Goal: Information Seeking & Learning: Learn about a topic

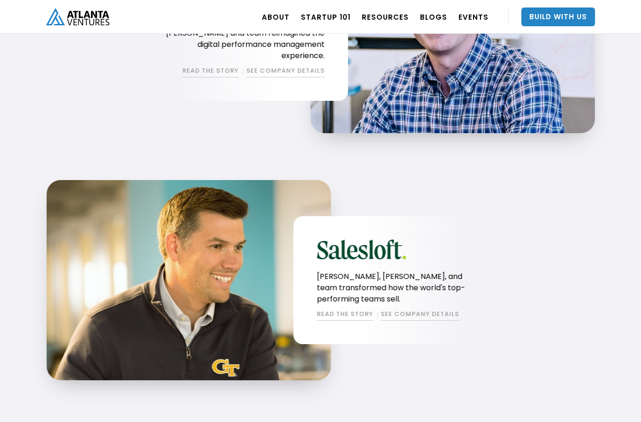
scroll to position [1232, 0]
click at [334, 18] on link "Startup 101" at bounding box center [326, 17] width 50 height 26
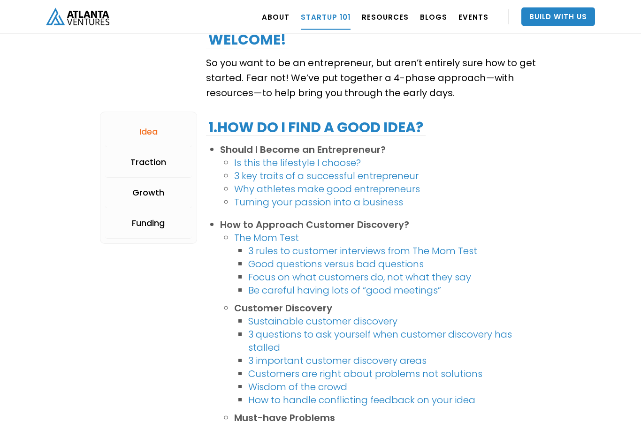
scroll to position [155, 0]
click at [389, 130] on strong "How do I find a good idea?" at bounding box center [320, 127] width 206 height 20
click at [382, 135] on strong "How do I find a good idea?" at bounding box center [320, 127] width 206 height 20
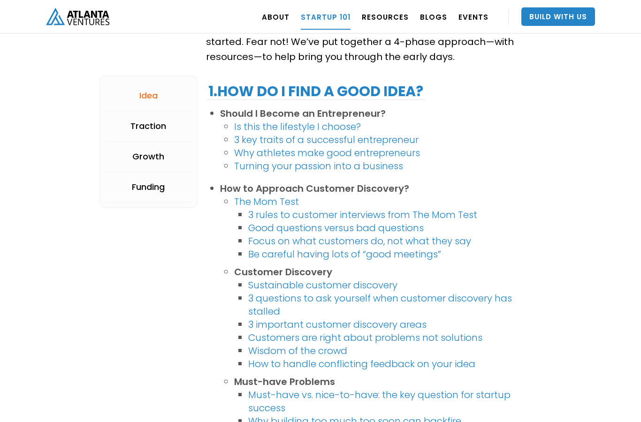
scroll to position [191, 0]
click at [338, 124] on link "Is this the lifestyle I choose?" at bounding box center [297, 126] width 127 height 13
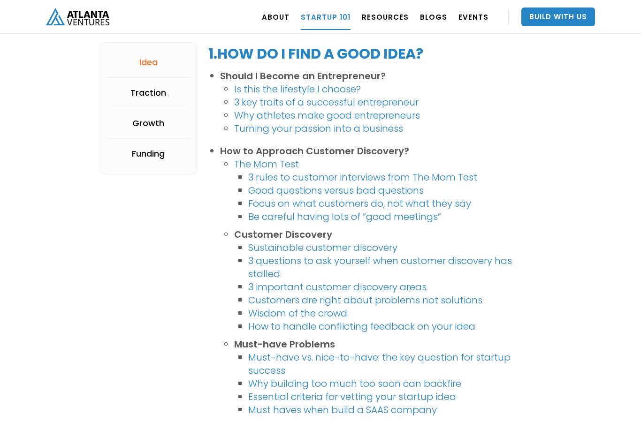
click at [408, 106] on link "3 key traits of a successful entrepreneur" at bounding box center [326, 102] width 184 height 13
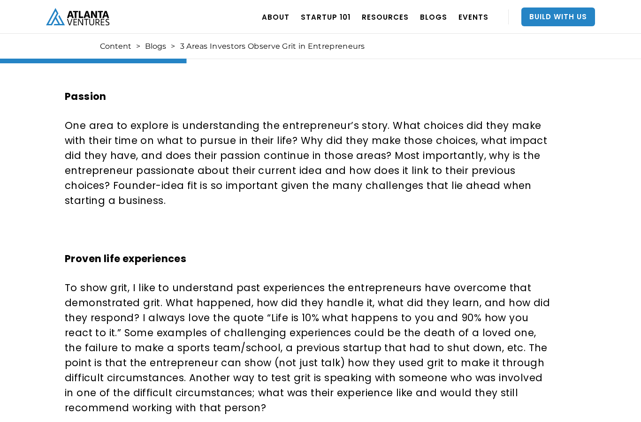
scroll to position [513, 0]
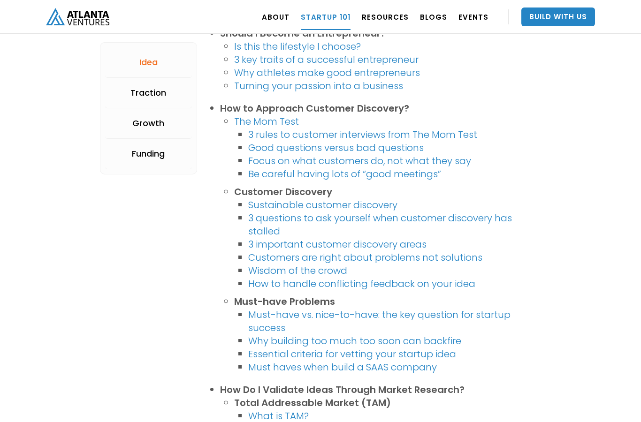
scroll to position [257, 0]
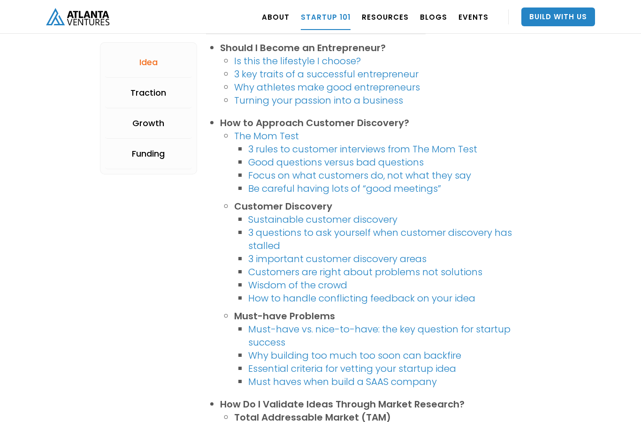
click at [253, 105] on link "Turning your passion into a business" at bounding box center [318, 100] width 169 height 13
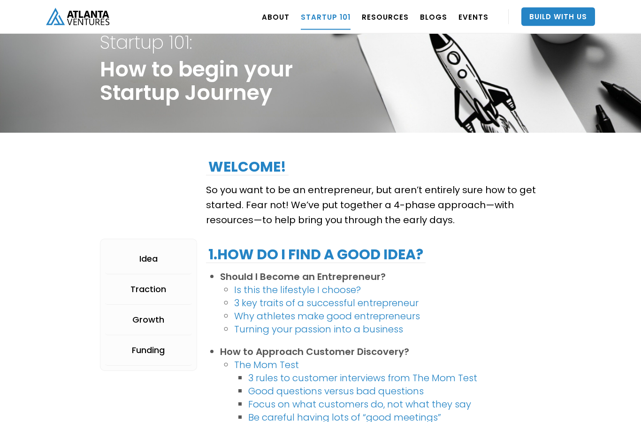
scroll to position [27, 0]
